Goal: Transaction & Acquisition: Purchase product/service

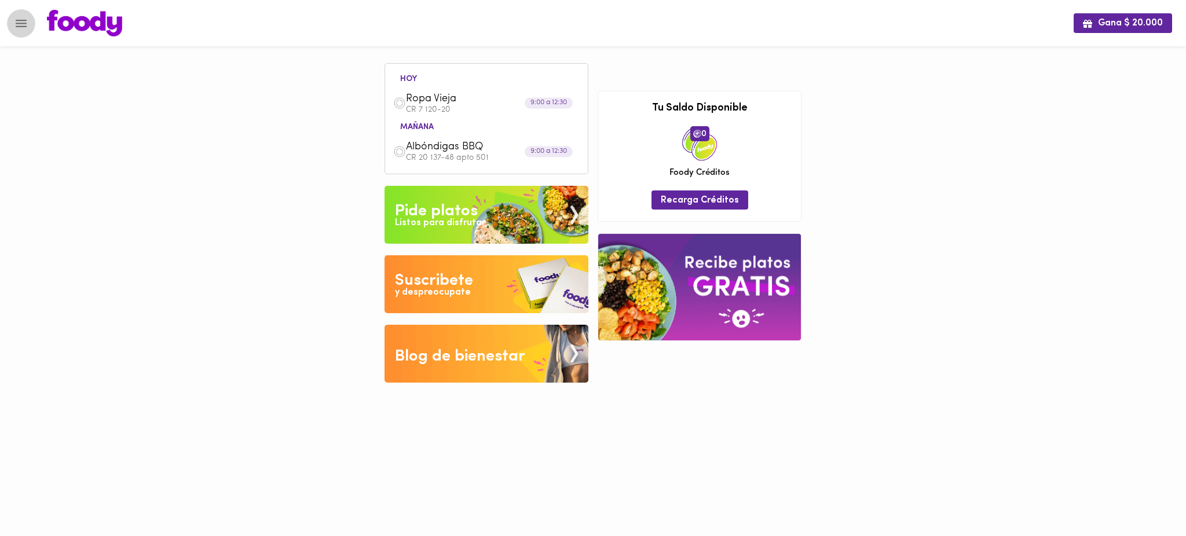
click at [23, 24] on icon "Menu" at bounding box center [21, 23] width 14 height 14
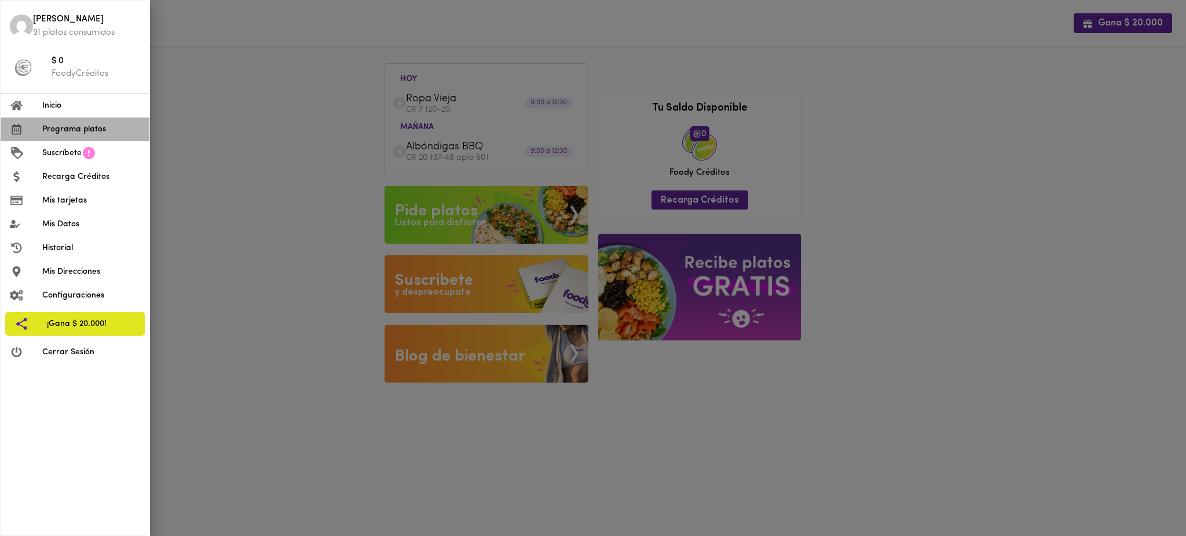
click at [80, 131] on span "Programa platos" at bounding box center [91, 129] width 98 height 12
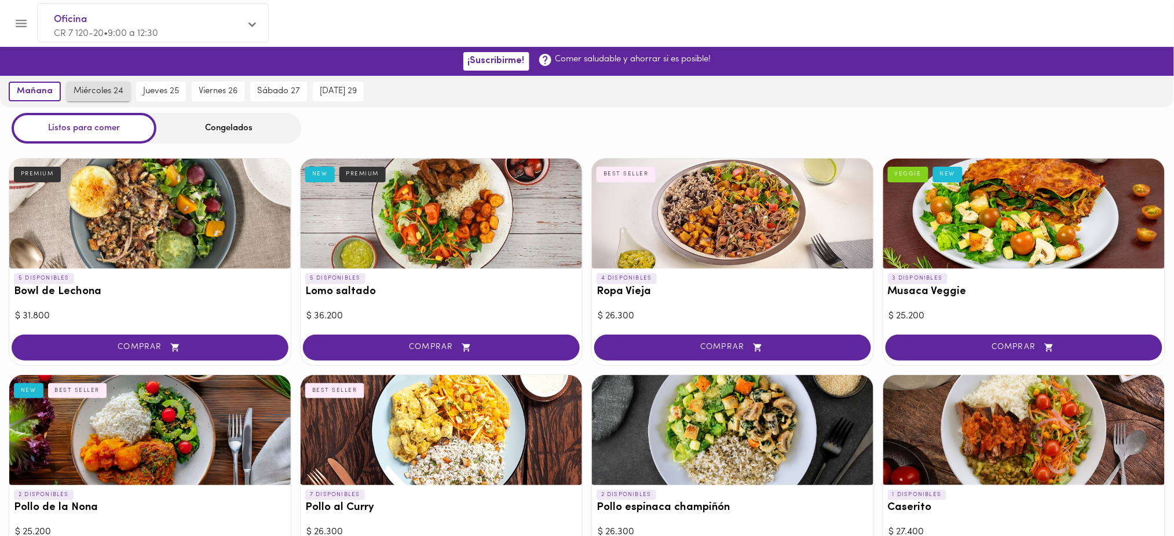
click at [90, 87] on span "miércoles 24" at bounding box center [99, 91] width 50 height 10
click at [164, 89] on span "jueves 25" at bounding box center [162, 91] width 36 height 10
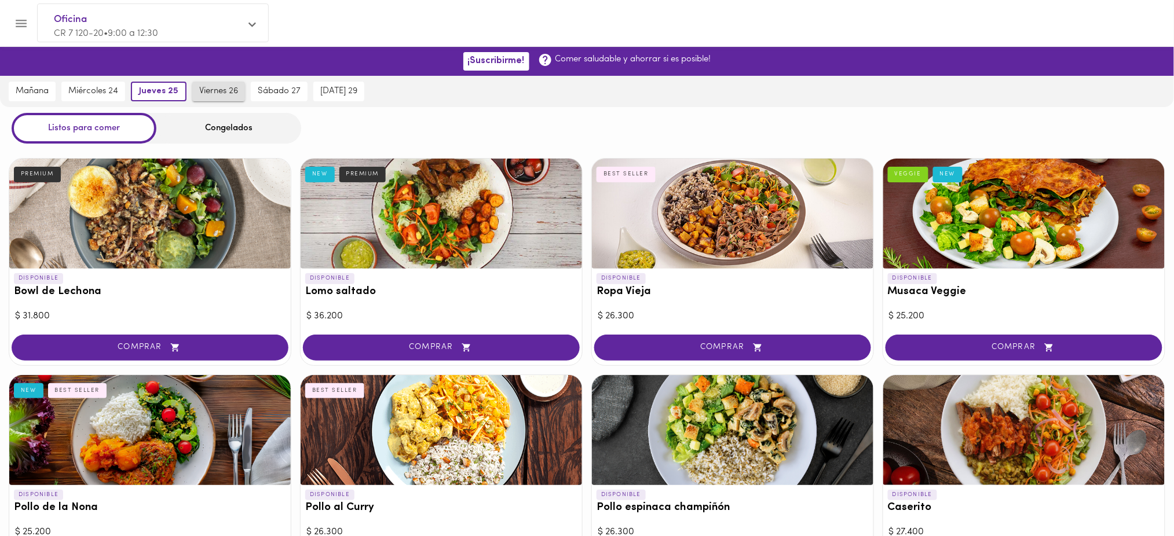
click at [215, 90] on span "viernes 26" at bounding box center [218, 91] width 39 height 10
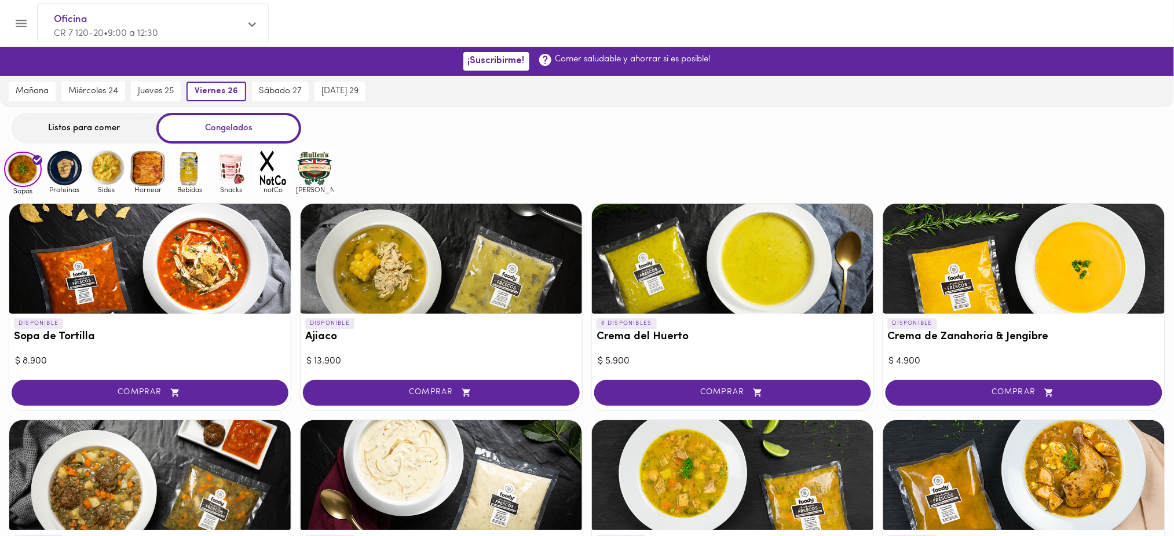
click at [128, 125] on div "Listos para comer" at bounding box center [84, 128] width 145 height 31
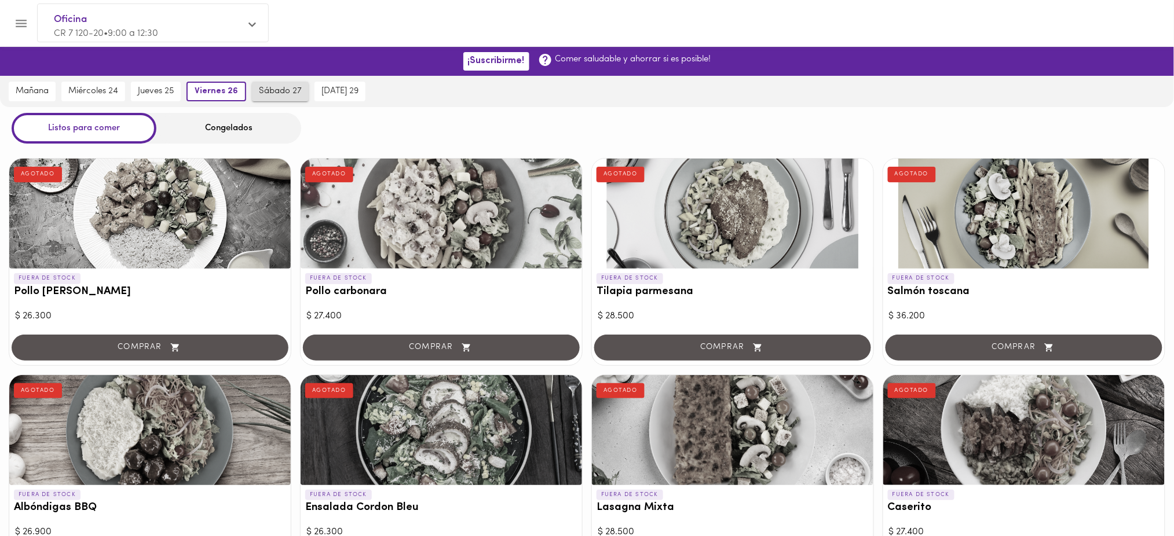
click at [284, 92] on span "sábado 27" at bounding box center [280, 91] width 43 height 10
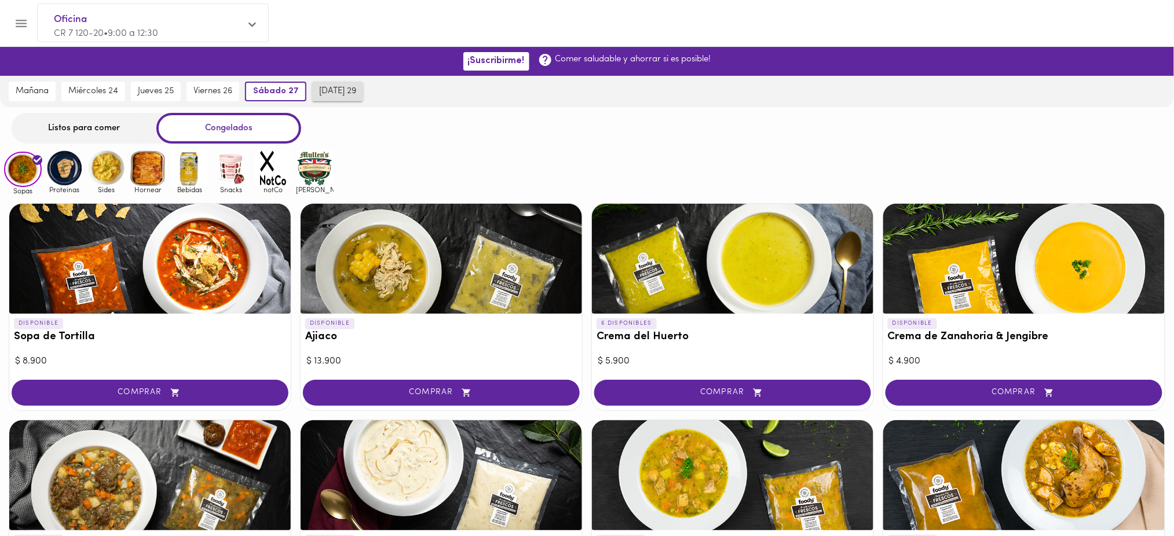
click at [338, 86] on span "[DATE] 29" at bounding box center [337, 91] width 37 height 10
click at [219, 89] on span "viernes 26" at bounding box center [212, 91] width 39 height 10
click at [158, 92] on span "jueves 25" at bounding box center [156, 91] width 36 height 10
click at [122, 126] on div "Listos para comer" at bounding box center [84, 128] width 145 height 31
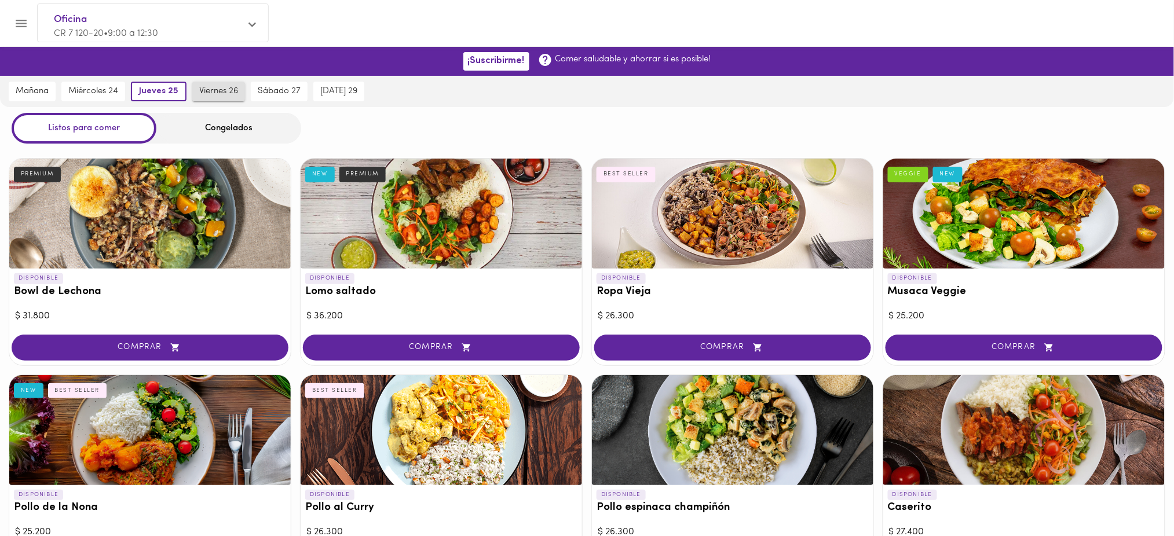
click at [210, 86] on span "viernes 26" at bounding box center [218, 91] width 39 height 10
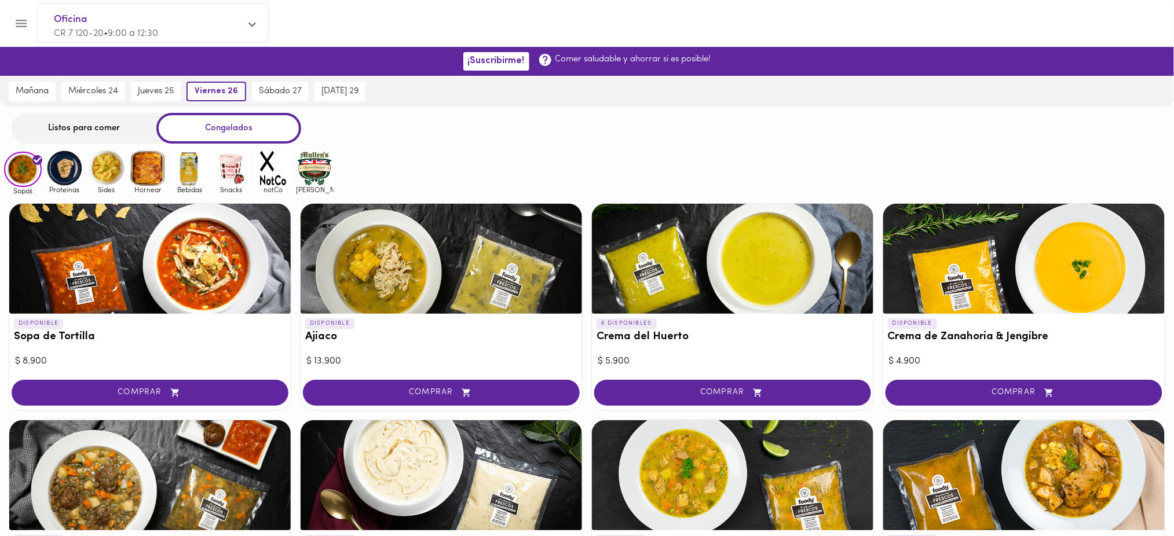
click at [96, 119] on div "Listos para comer" at bounding box center [84, 128] width 145 height 31
